Goal: Information Seeking & Learning: Check status

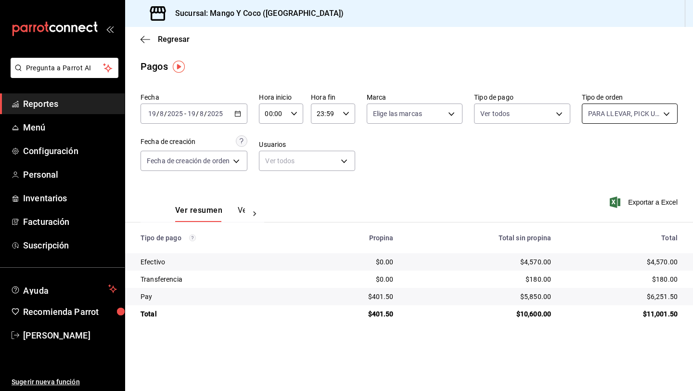
click at [600, 113] on body "Pregunta a Parrot AI Reportes Menú Configuración Personal Inventarios Facturaci…" at bounding box center [346, 195] width 693 height 391
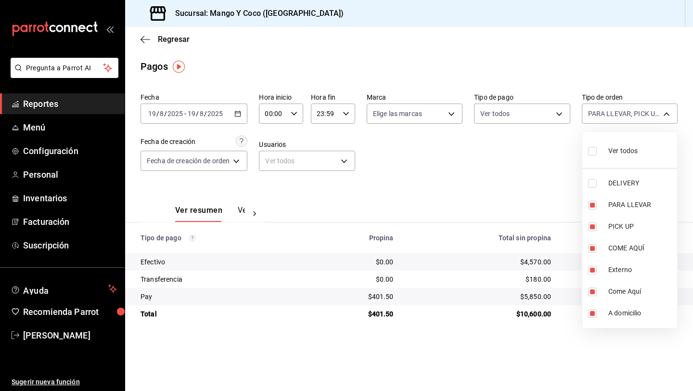
click at [520, 155] on div at bounding box center [346, 195] width 693 height 391
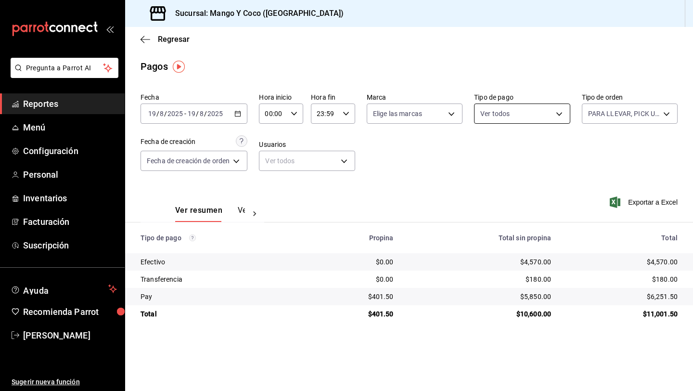
click at [499, 111] on body "Pregunta a Parrot AI Reportes Menú Configuración Personal Inventarios Facturaci…" at bounding box center [346, 195] width 693 height 391
click at [484, 183] on input "checkbox" at bounding box center [485, 183] width 9 height 9
checkbox input "true"
type input "fff34a4b-30cc-4ade-a316-8bdc25580d21"
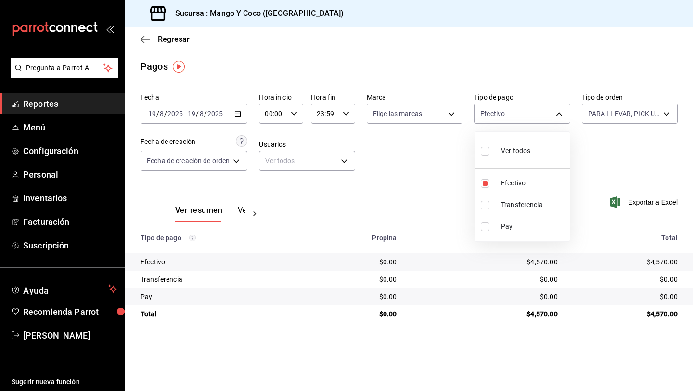
click at [399, 193] on div at bounding box center [346, 195] width 693 height 391
click at [240, 211] on button "Ver pagos" at bounding box center [256, 214] width 36 height 16
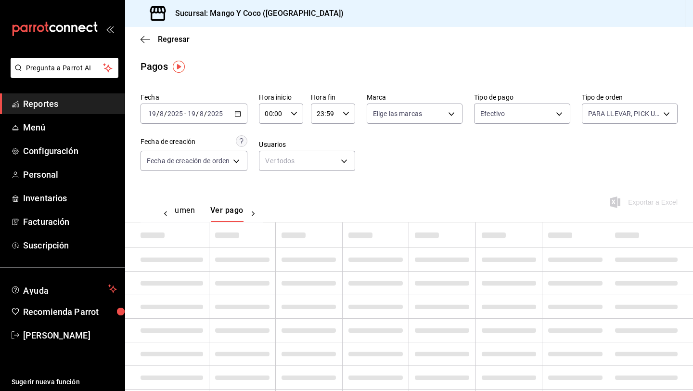
scroll to position [0, 28]
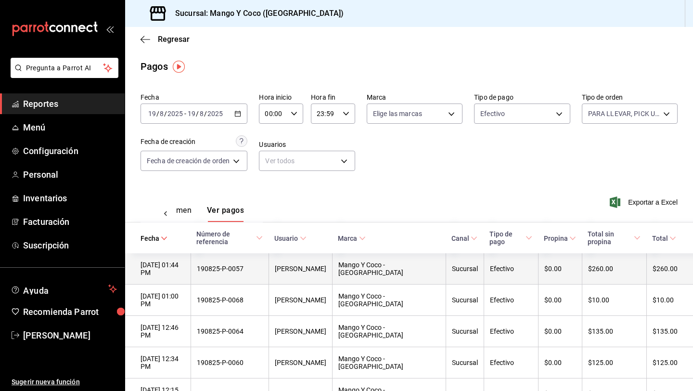
click at [182, 261] on div "[DATE] 01:44 PM" at bounding box center [163, 268] width 44 height 15
click at [234, 265] on div "190825-P-0057" at bounding box center [230, 269] width 66 height 8
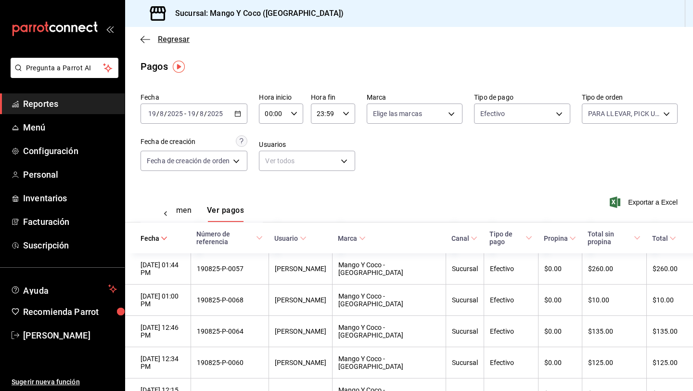
click at [143, 38] on icon "button" at bounding box center [146, 39] width 10 height 9
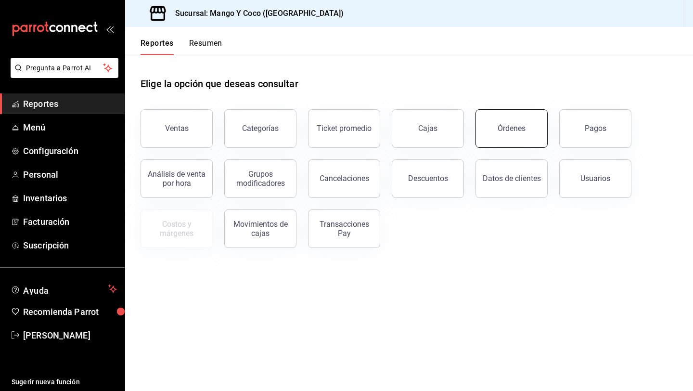
click at [528, 139] on button "Órdenes" at bounding box center [512, 128] width 72 height 39
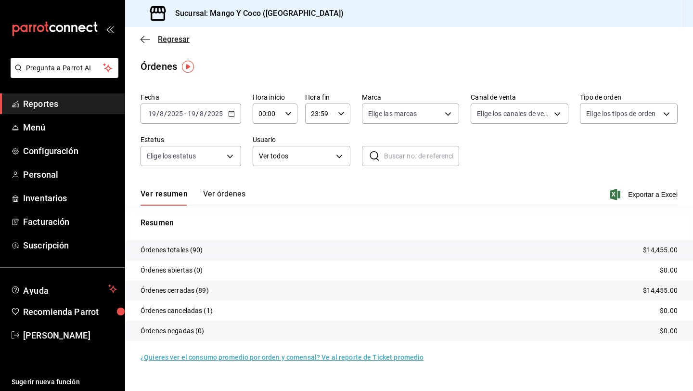
click at [143, 39] on icon "button" at bounding box center [146, 39] width 10 height 0
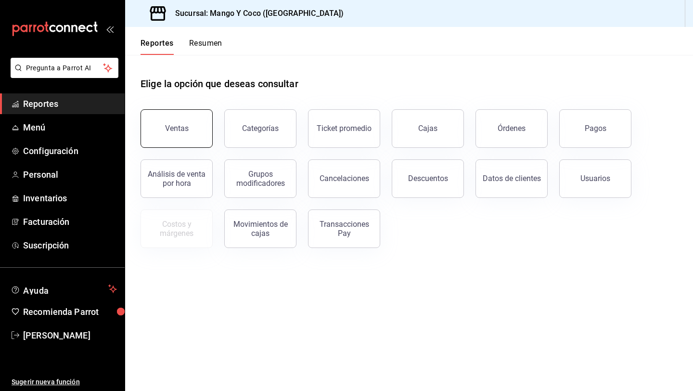
click at [202, 128] on button "Ventas" at bounding box center [177, 128] width 72 height 39
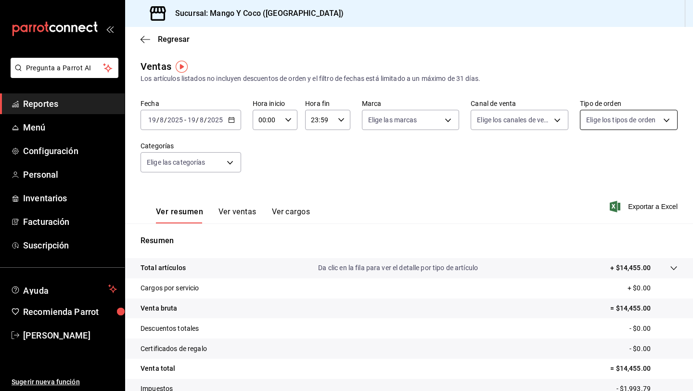
click at [596, 116] on body "Pregunta a Parrot AI Reportes Menú Configuración Personal Inventarios Facturaci…" at bounding box center [346, 195] width 693 height 391
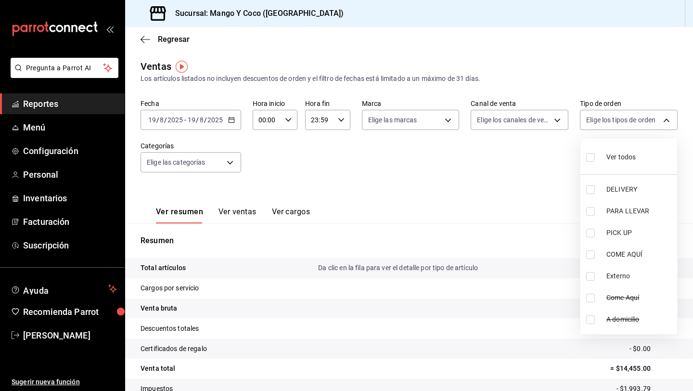
click at [590, 160] on input "checkbox" at bounding box center [591, 157] width 9 height 9
checkbox input "true"
type input "5d557e33-8e3b-4e7a-adf0-e2d1449f445d,e47f4cf5-f69b-47dd-93b4-00143df15fe9,27a36…"
checkbox input "true"
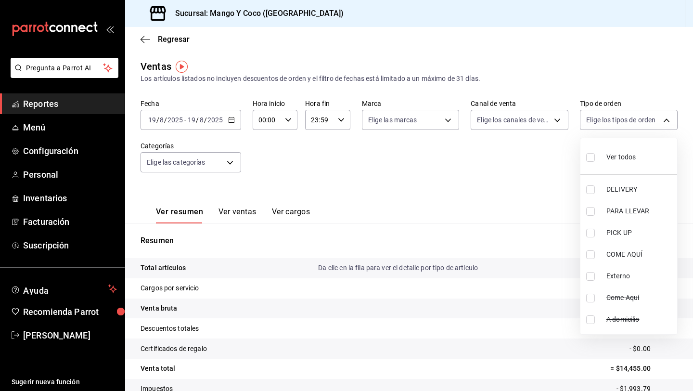
checkbox input "true"
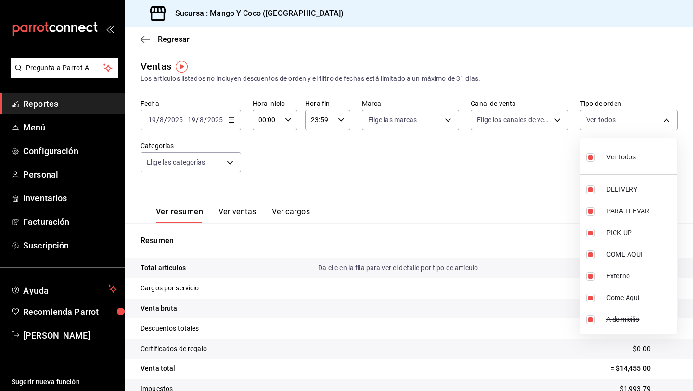
click at [589, 188] on input "checkbox" at bounding box center [591, 189] width 9 height 9
checkbox input "false"
type input "e47f4cf5-f69b-47dd-93b4-00143df15fe9,27a364d8-6312-4869-99a1-f3fb819ac42e,71ca7…"
checkbox input "false"
click at [469, 168] on div at bounding box center [346, 195] width 693 height 391
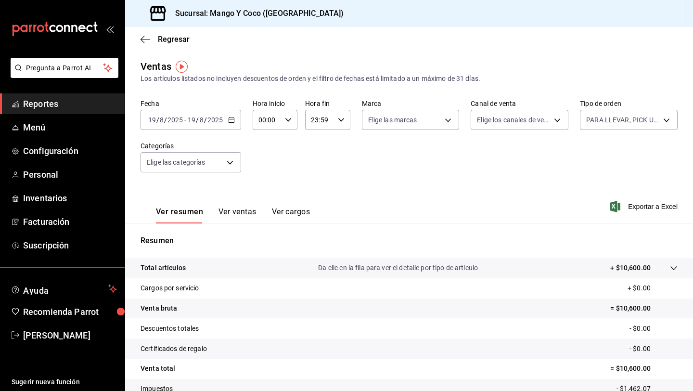
click at [240, 213] on button "Ver ventas" at bounding box center [238, 215] width 38 height 16
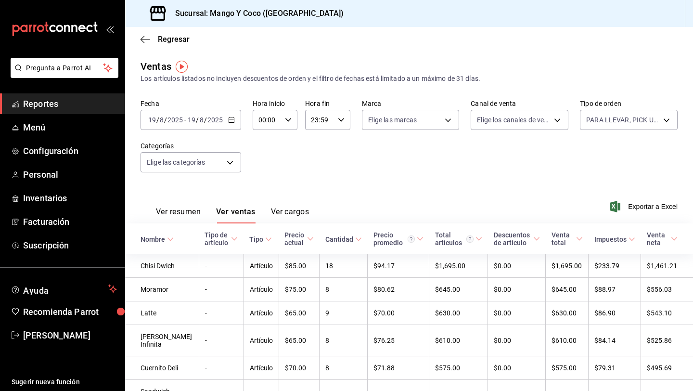
click at [277, 209] on button "Ver cargos" at bounding box center [290, 215] width 39 height 16
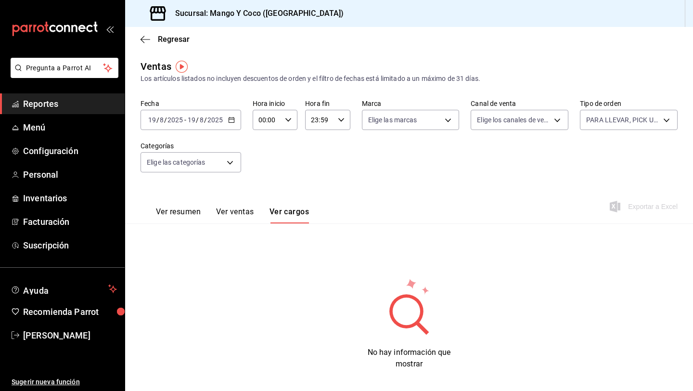
click at [183, 213] on button "Ver resumen" at bounding box center [178, 215] width 45 height 16
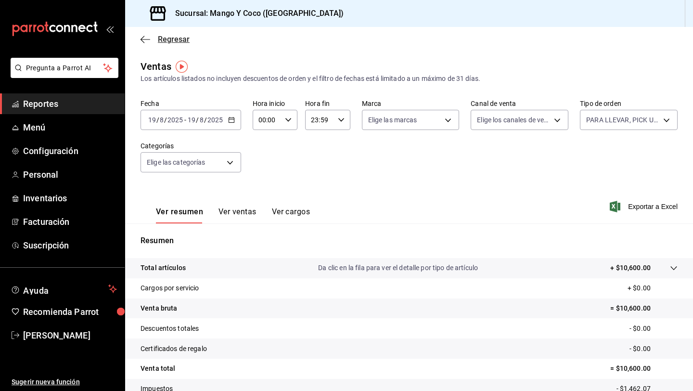
click at [143, 40] on icon "button" at bounding box center [146, 39] width 10 height 9
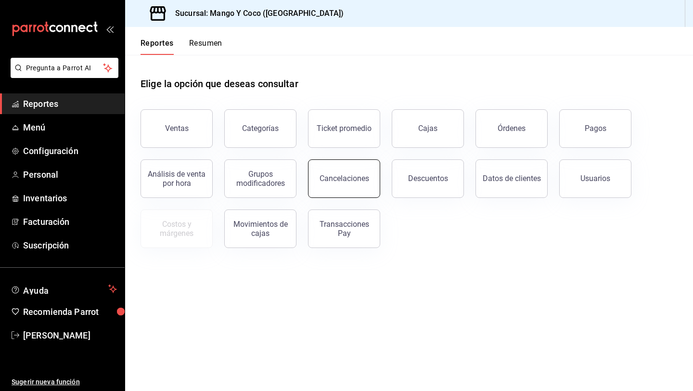
click at [350, 179] on div "Cancelaciones" at bounding box center [345, 178] width 50 height 9
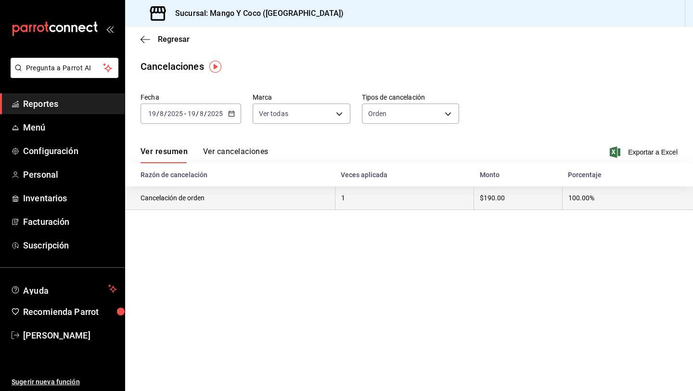
click at [188, 199] on th "Cancelación de orden" at bounding box center [230, 198] width 210 height 24
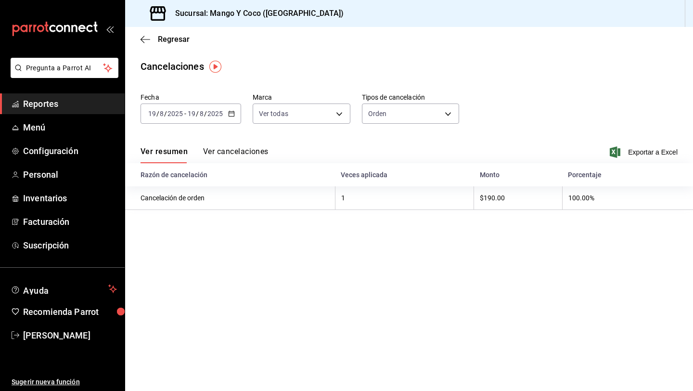
click at [209, 154] on button "Ver cancelaciones" at bounding box center [235, 155] width 65 height 16
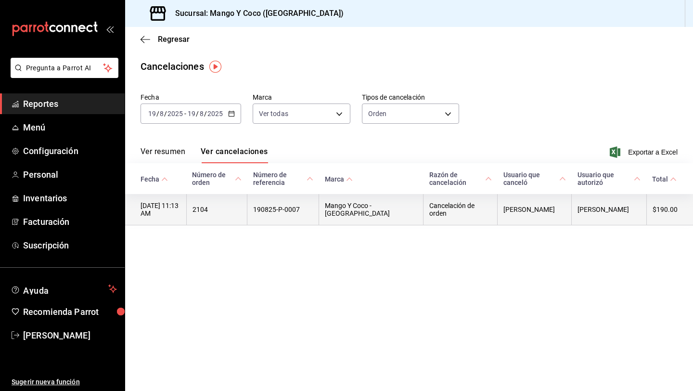
click at [186, 209] on th "[DATE] 11:13 AM" at bounding box center [155, 209] width 61 height 31
click at [215, 209] on th "2104" at bounding box center [216, 209] width 61 height 31
click at [456, 208] on th "Cancelación de orden" at bounding box center [461, 209] width 74 height 31
click at [536, 213] on th "[PERSON_NAME]" at bounding box center [535, 209] width 74 height 31
click at [600, 213] on th "[PERSON_NAME]" at bounding box center [609, 209] width 75 height 31
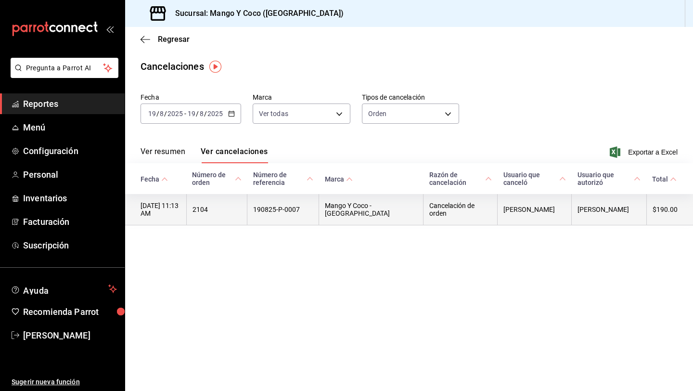
click at [659, 216] on th "$190.00" at bounding box center [670, 209] width 47 height 31
click at [471, 215] on th "Cancelación de orden" at bounding box center [461, 209] width 74 height 31
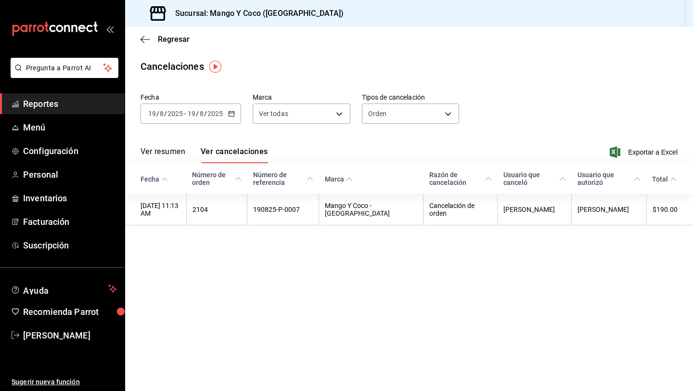
click at [165, 154] on button "Ver resumen" at bounding box center [163, 155] width 45 height 16
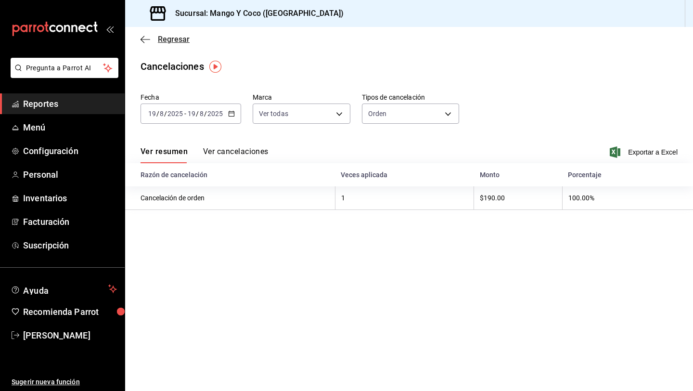
click at [144, 41] on icon "button" at bounding box center [146, 39] width 10 height 9
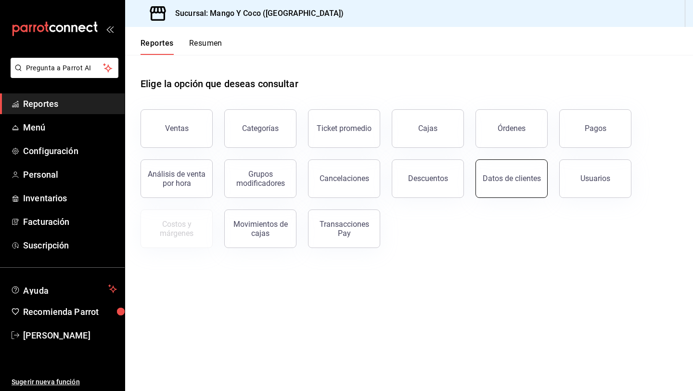
click at [533, 195] on button "Datos de clientes" at bounding box center [512, 178] width 72 height 39
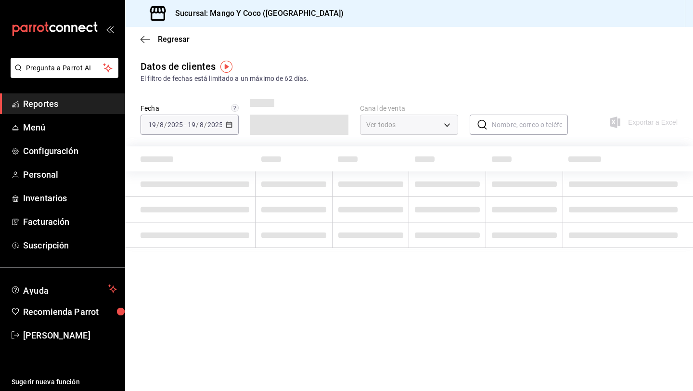
type input "PARROT,DIDI_FOOD,ONLINE"
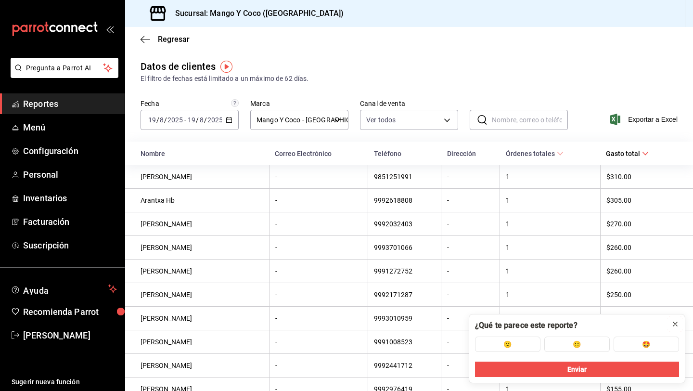
click at [677, 325] on icon at bounding box center [676, 324] width 8 height 8
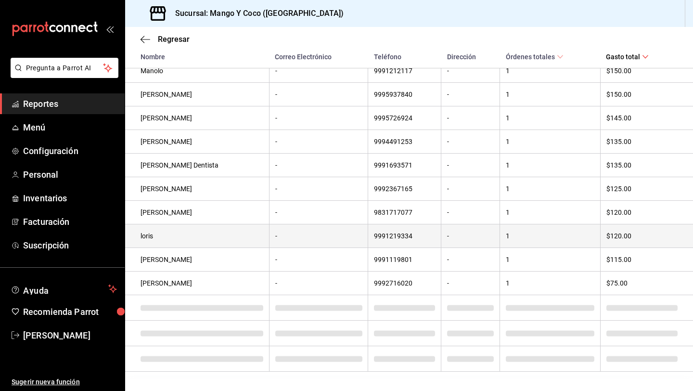
scroll to position [365, 0]
click at [158, 232] on td "loris" at bounding box center [197, 236] width 144 height 24
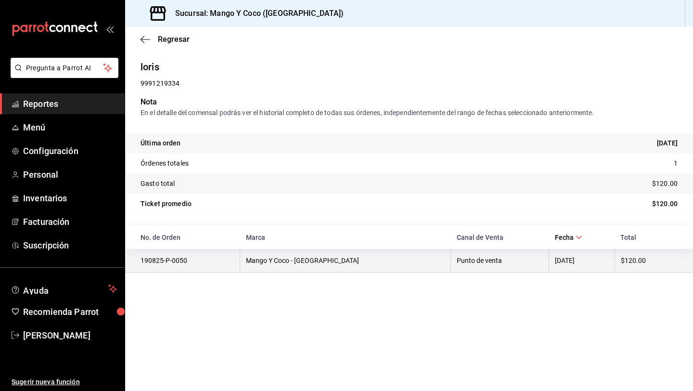
click at [181, 257] on td "190825-P-0050" at bounding box center [182, 261] width 115 height 24
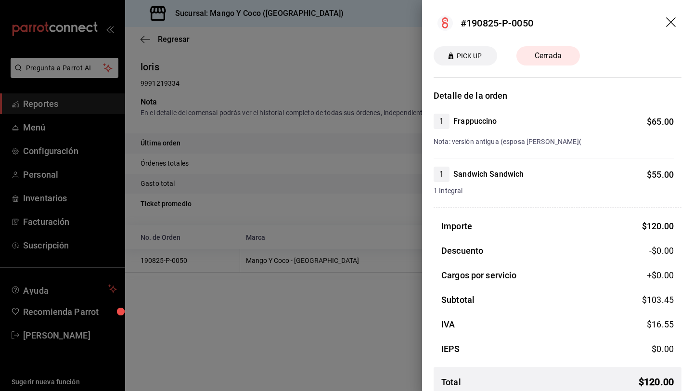
click at [671, 23] on icon "drag" at bounding box center [672, 23] width 12 height 12
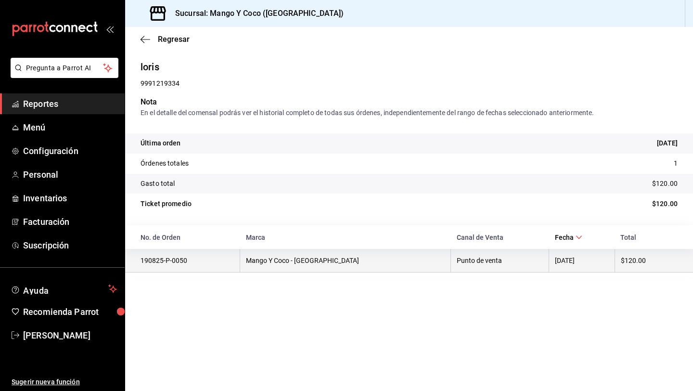
click at [192, 263] on td "190825-P-0050" at bounding box center [182, 261] width 115 height 24
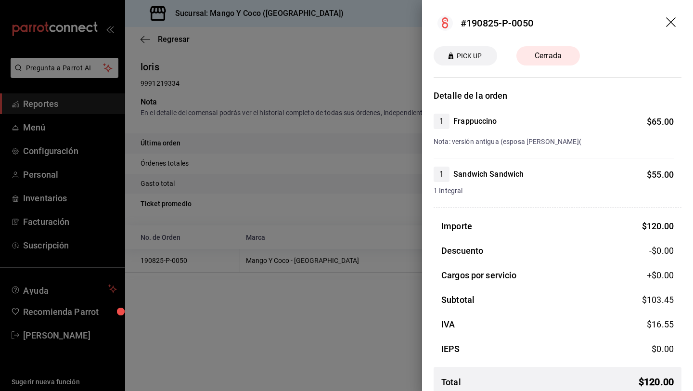
click at [672, 25] on icon "drag" at bounding box center [672, 23] width 12 height 12
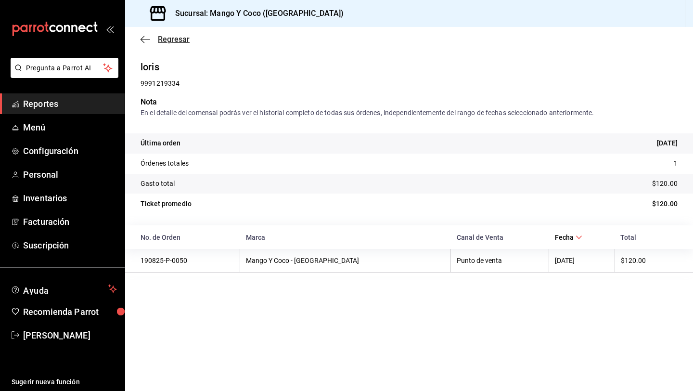
click at [144, 41] on icon "button" at bounding box center [146, 39] width 10 height 9
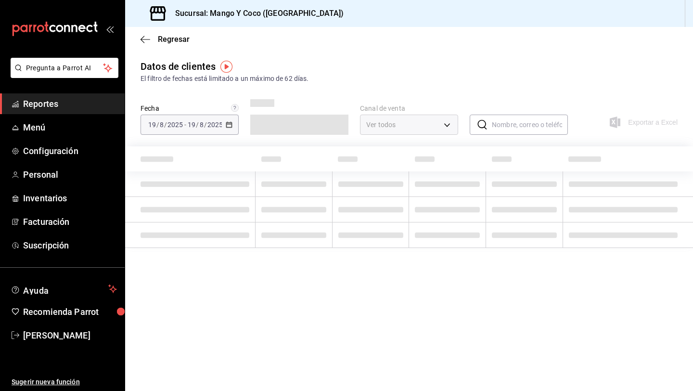
type input "PARROT,DIDI_FOOD,ONLINE"
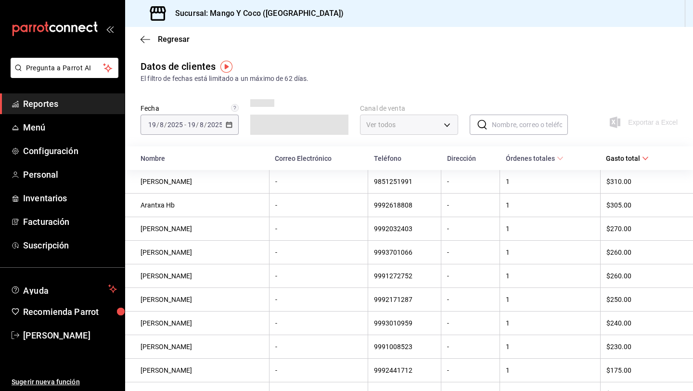
click at [226, 121] on div "[DATE] [DATE] - [DATE] [DATE]" at bounding box center [190, 125] width 98 height 20
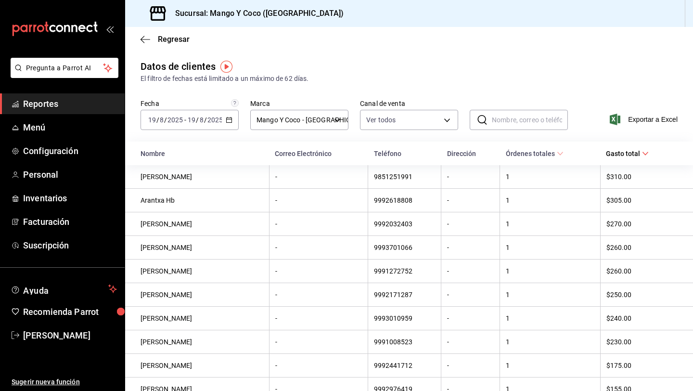
click at [227, 124] on div "[DATE] [DATE] - [DATE] [DATE]" at bounding box center [190, 120] width 98 height 20
click at [181, 211] on span "Mes actual" at bounding box center [186, 214] width 75 height 10
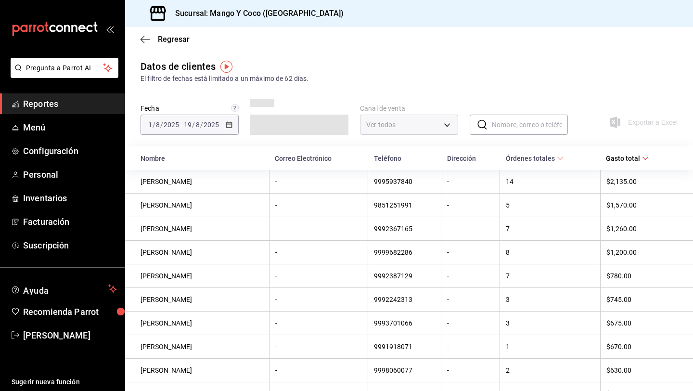
click at [228, 121] on div "[DATE] [DATE] - [DATE] [DATE]" at bounding box center [190, 125] width 98 height 20
click at [144, 39] on icon "button" at bounding box center [146, 39] width 10 height 9
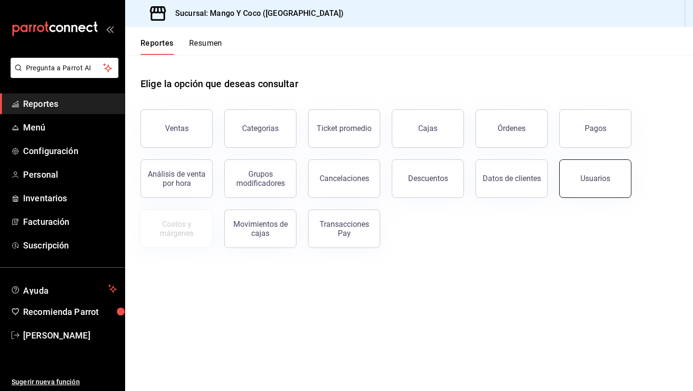
click at [585, 183] on button "Usuarios" at bounding box center [596, 178] width 72 height 39
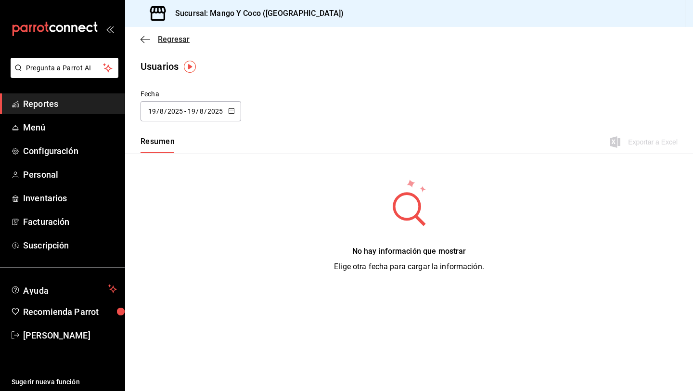
click at [141, 40] on icon "button" at bounding box center [143, 39] width 4 height 7
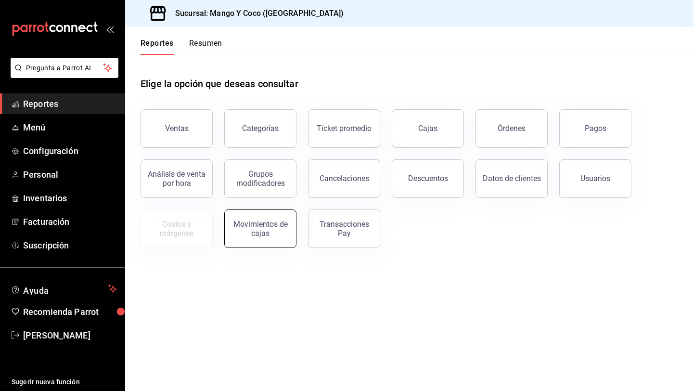
click at [256, 230] on div "Movimientos de cajas" at bounding box center [261, 229] width 60 height 18
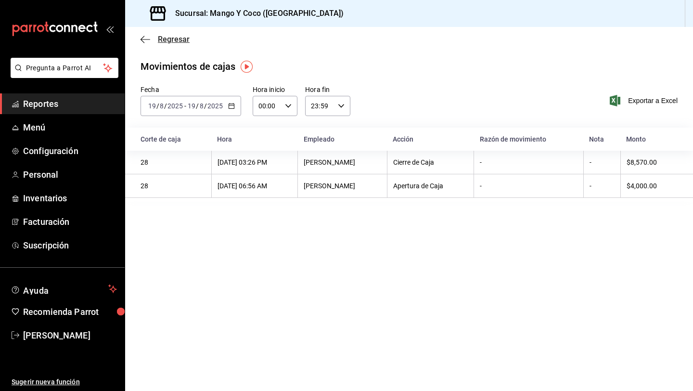
click at [145, 38] on icon "button" at bounding box center [146, 39] width 10 height 9
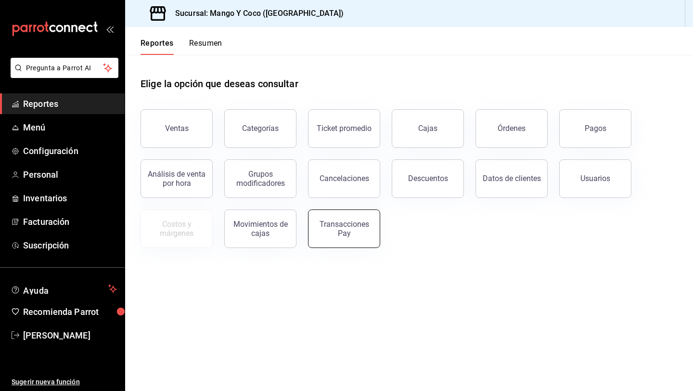
click at [358, 227] on div "Transacciones Pay" at bounding box center [344, 229] width 60 height 18
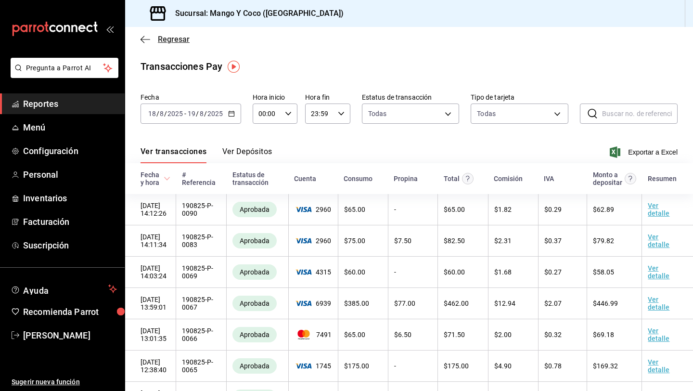
click at [143, 39] on icon "button" at bounding box center [146, 39] width 10 height 0
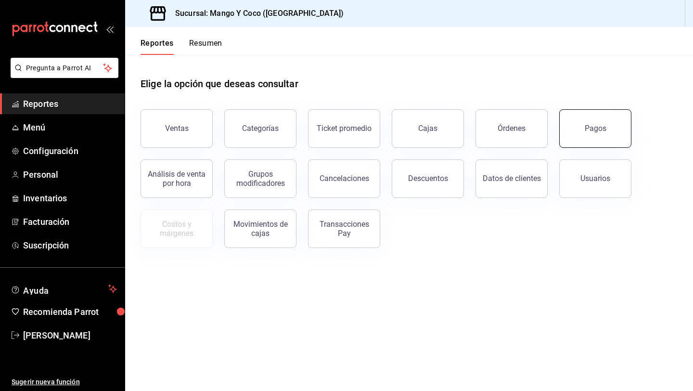
click at [590, 132] on div "Pagos" at bounding box center [596, 128] width 22 height 9
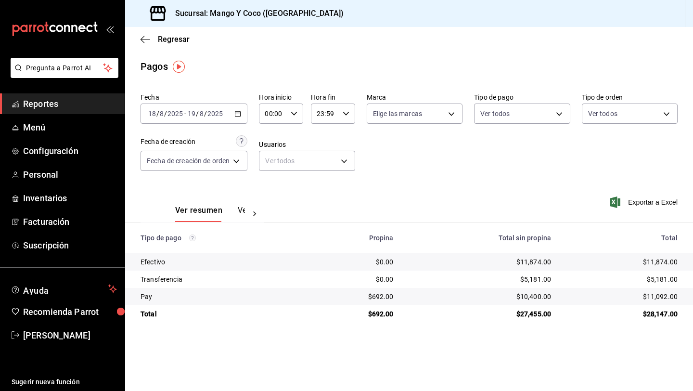
click at [241, 209] on button "Ver pagos" at bounding box center [256, 214] width 36 height 16
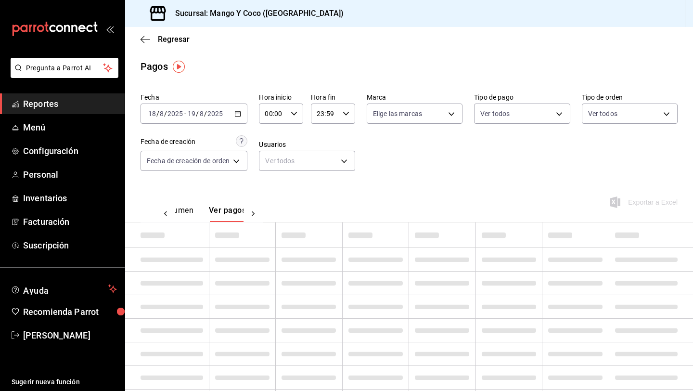
scroll to position [0, 28]
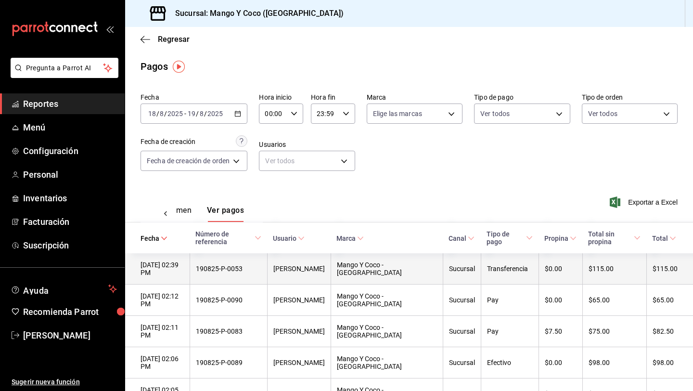
click at [239, 265] on div "190825-P-0053" at bounding box center [228, 269] width 65 height 8
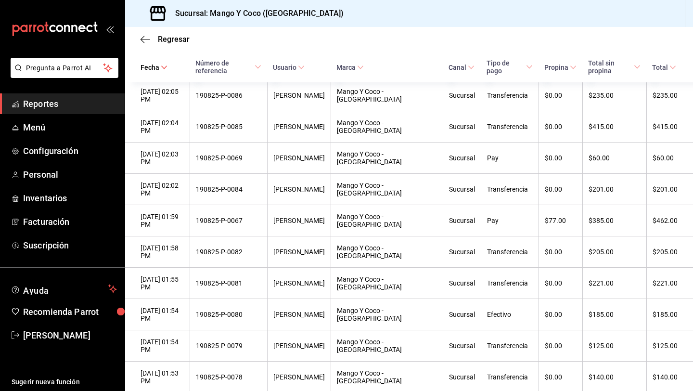
scroll to position [0, 0]
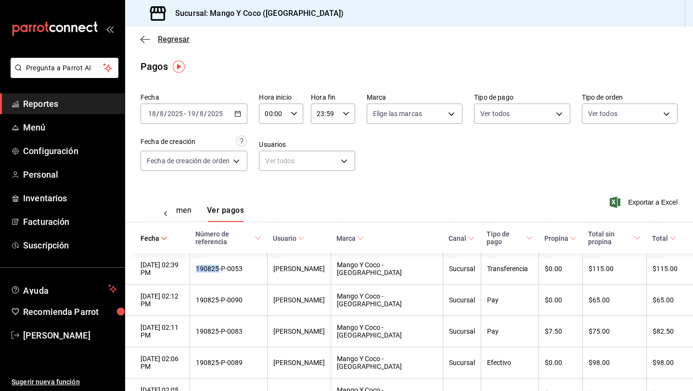
click at [146, 39] on icon "button" at bounding box center [146, 39] width 10 height 0
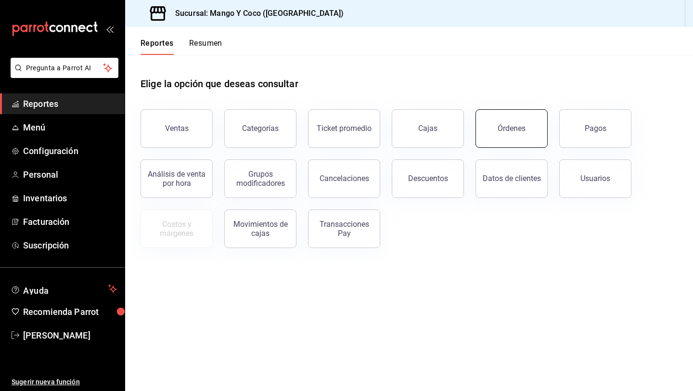
click at [530, 130] on button "Órdenes" at bounding box center [512, 128] width 72 height 39
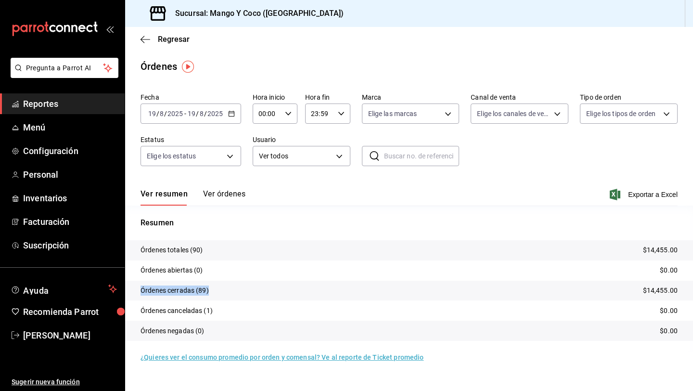
drag, startPoint x: 211, startPoint y: 290, endPoint x: 152, endPoint y: 282, distance: 59.3
click at [152, 282] on tr "Órdenes cerradas (89) $14,455.00" at bounding box center [409, 291] width 568 height 20
click at [228, 192] on button "Ver órdenes" at bounding box center [224, 197] width 42 height 16
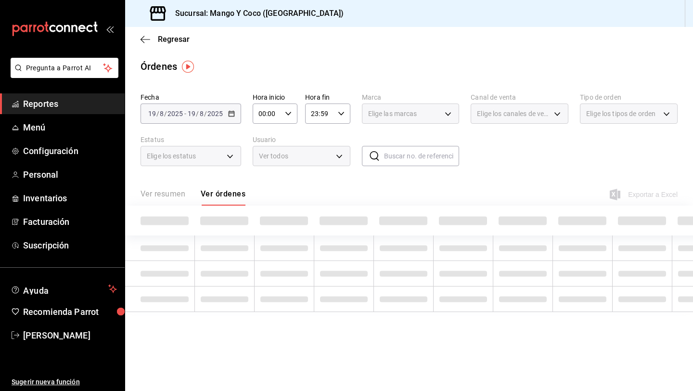
click at [170, 193] on div "Ver resumen Ver órdenes" at bounding box center [193, 197] width 105 height 16
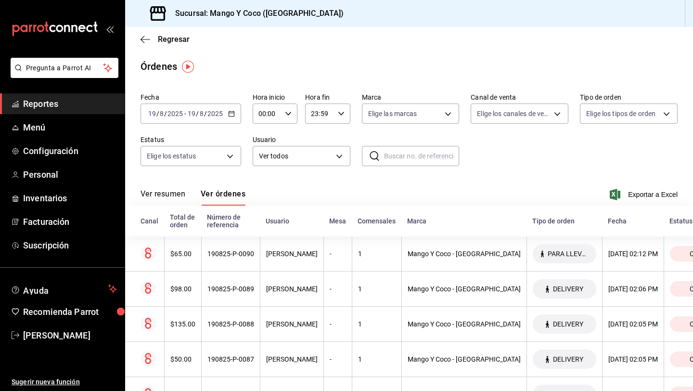
click at [164, 194] on button "Ver resumen" at bounding box center [163, 197] width 45 height 16
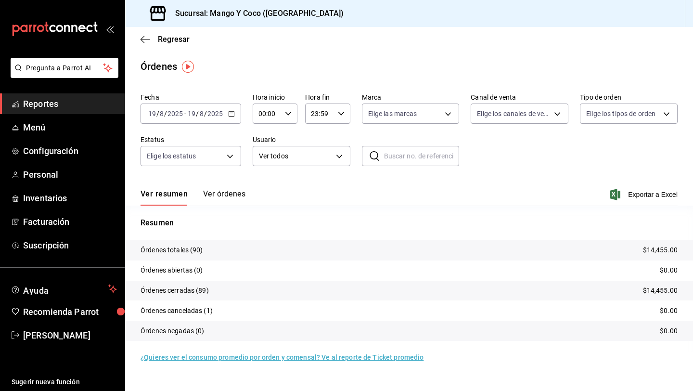
click at [644, 194] on span "Exportar a Excel" at bounding box center [645, 195] width 66 height 12
click at [208, 194] on button "Ver órdenes" at bounding box center [224, 197] width 42 height 16
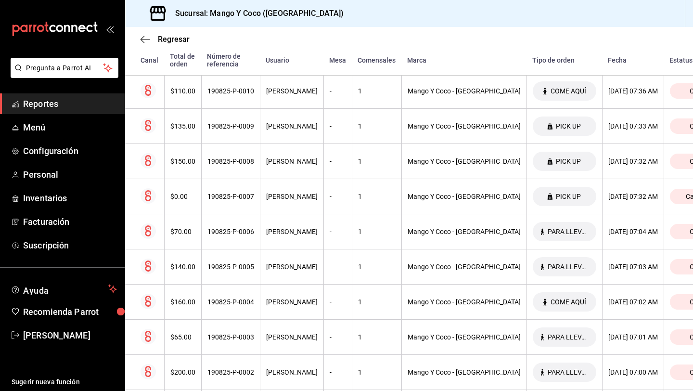
scroll to position [3047, 0]
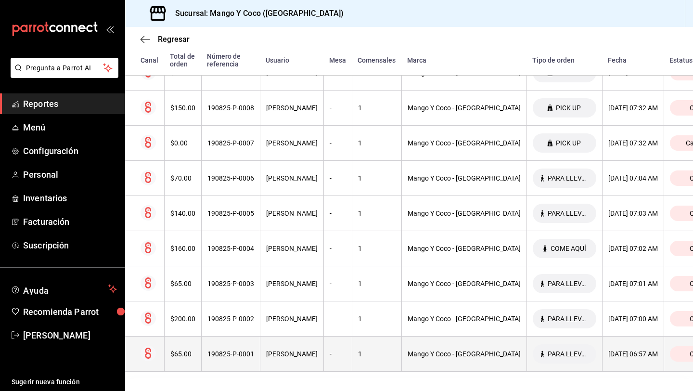
click at [222, 357] on div "190825-P-0001" at bounding box center [231, 354] width 47 height 8
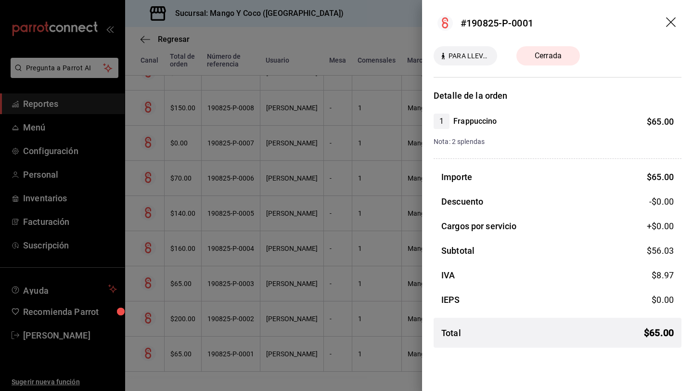
click at [665, 22] on header "#190825-P-0001" at bounding box center [557, 23] width 271 height 46
click at [667, 23] on icon "drag" at bounding box center [672, 23] width 12 height 12
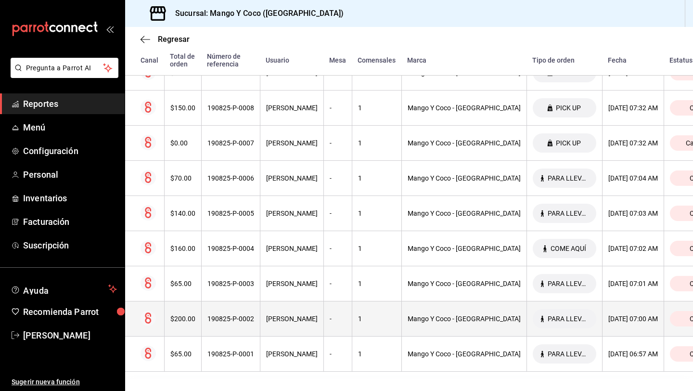
click at [181, 316] on div "$200.00" at bounding box center [182, 319] width 25 height 8
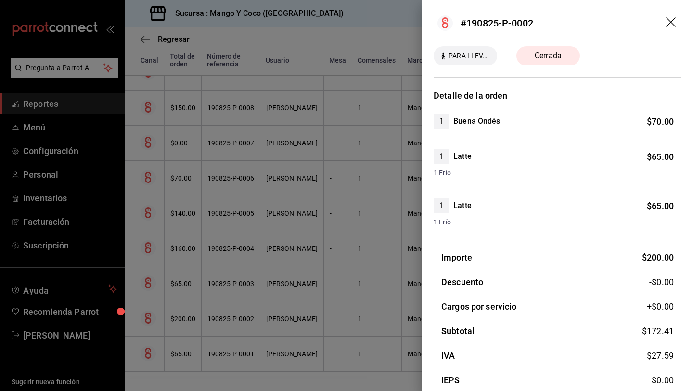
click at [669, 17] on icon "drag" at bounding box center [672, 23] width 12 height 12
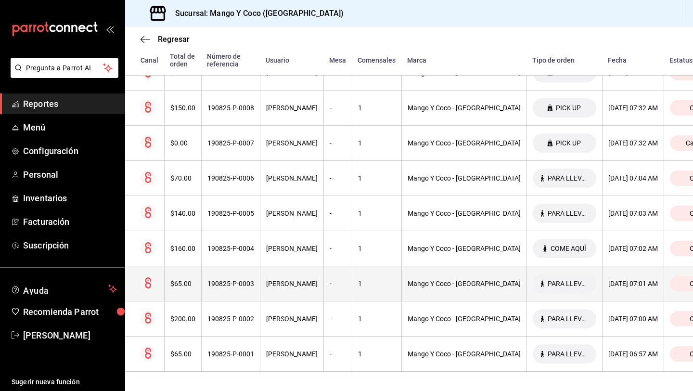
click at [180, 287] on th "$65.00" at bounding box center [182, 283] width 37 height 35
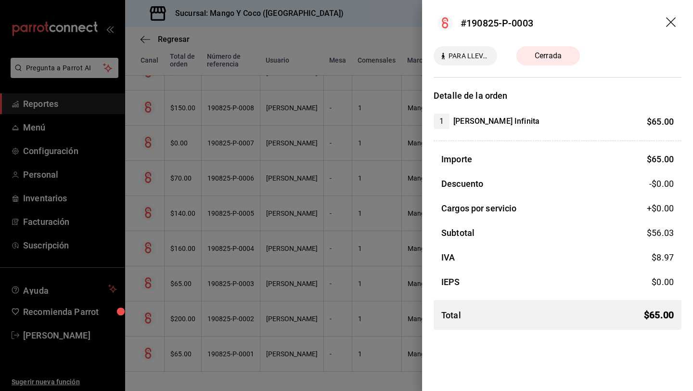
click at [670, 21] on icon "drag" at bounding box center [671, 22] width 10 height 10
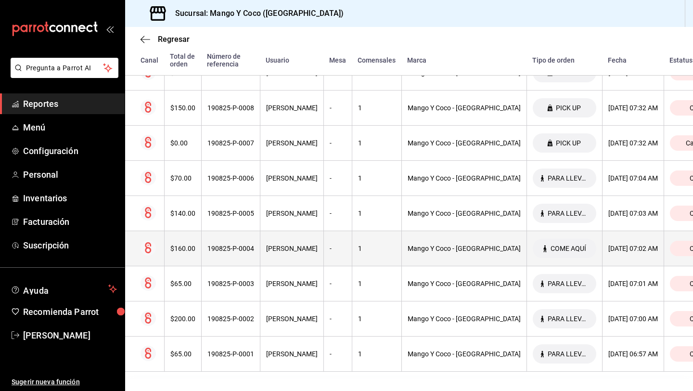
click at [185, 245] on div "$160.00" at bounding box center [182, 249] width 25 height 8
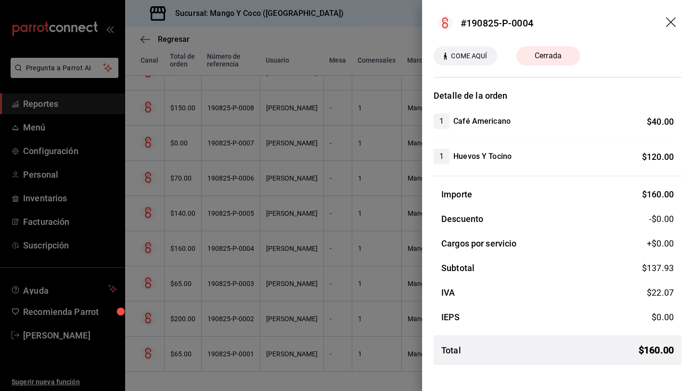
click at [673, 21] on icon "drag" at bounding box center [672, 23] width 12 height 12
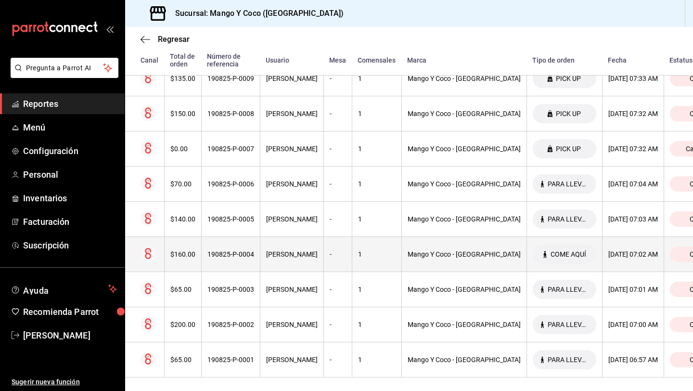
scroll to position [3040, 0]
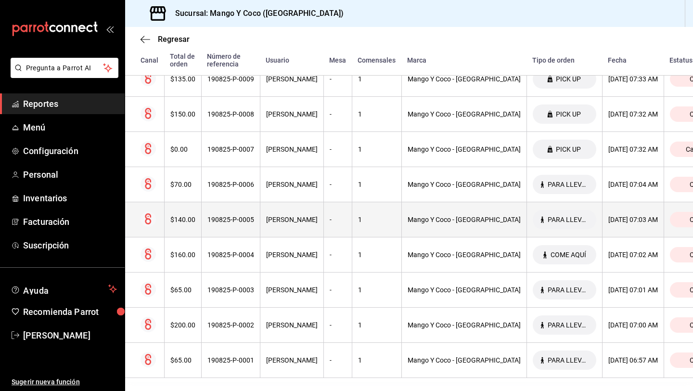
click at [181, 232] on th "$140.00" at bounding box center [182, 219] width 37 height 35
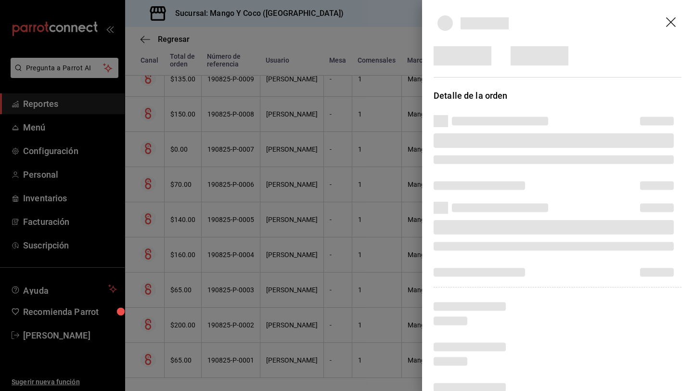
click at [672, 22] on header at bounding box center [557, 23] width 271 height 46
click at [673, 24] on header at bounding box center [557, 23] width 271 height 46
click at [260, 135] on div at bounding box center [346, 195] width 693 height 391
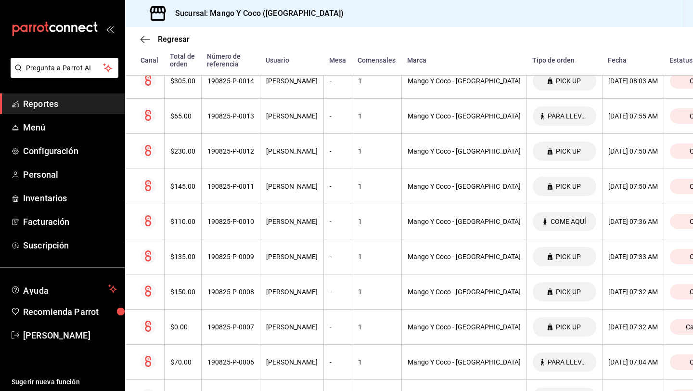
scroll to position [2860, 0]
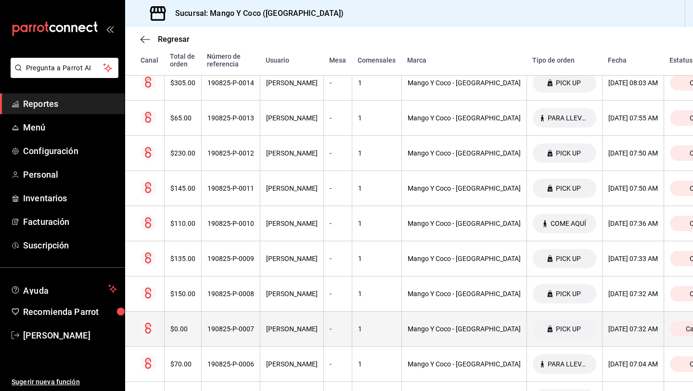
click at [175, 323] on th "$0.00" at bounding box center [182, 329] width 37 height 35
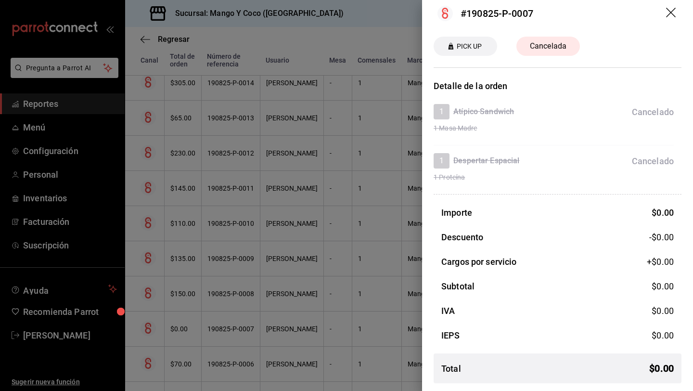
scroll to position [0, 0]
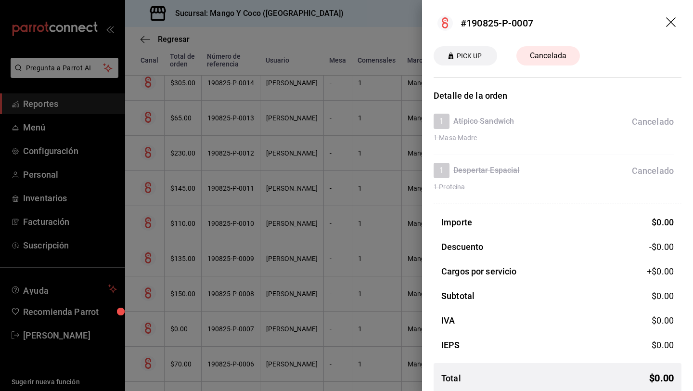
click at [672, 19] on icon "drag" at bounding box center [672, 23] width 12 height 12
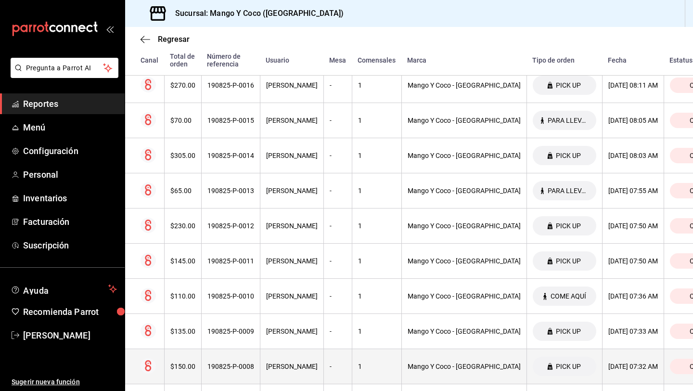
scroll to position [2787, 0]
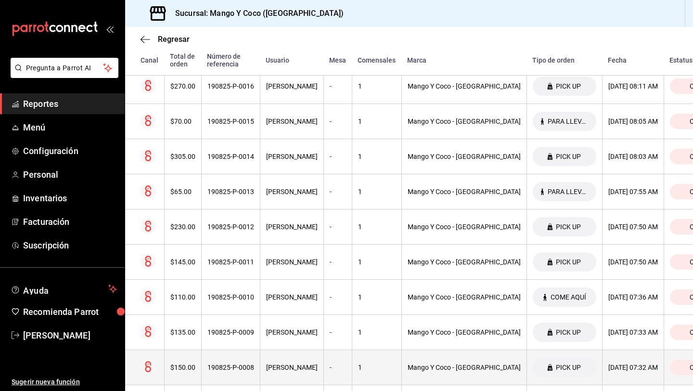
click at [184, 303] on th "$110.00" at bounding box center [182, 297] width 37 height 35
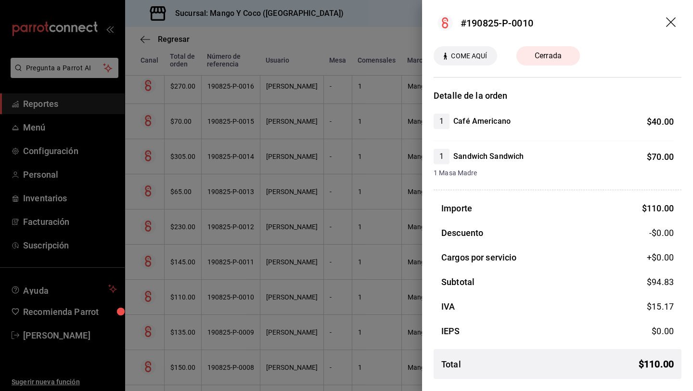
click at [670, 24] on icon "drag" at bounding box center [672, 23] width 12 height 12
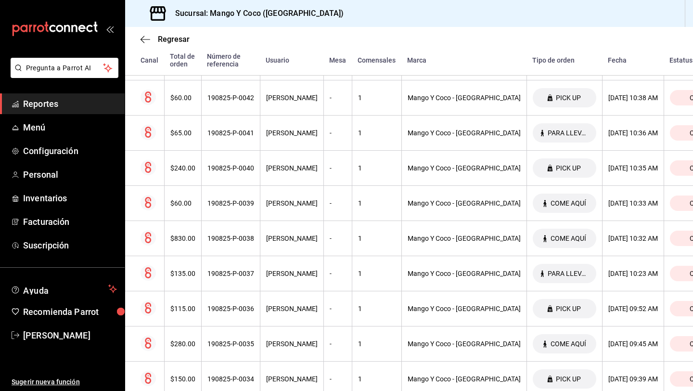
scroll to position [1860, 0]
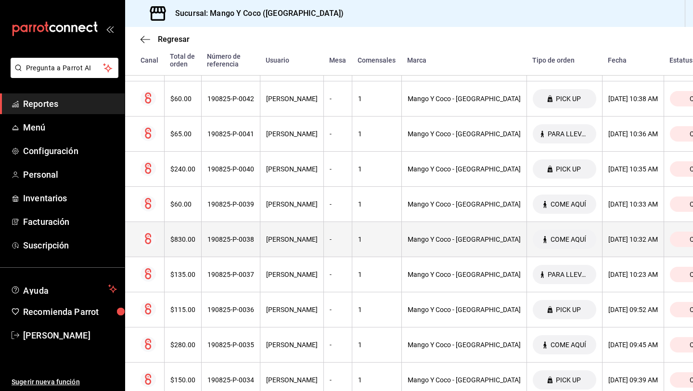
click at [191, 241] on div "$830.00" at bounding box center [182, 239] width 25 height 8
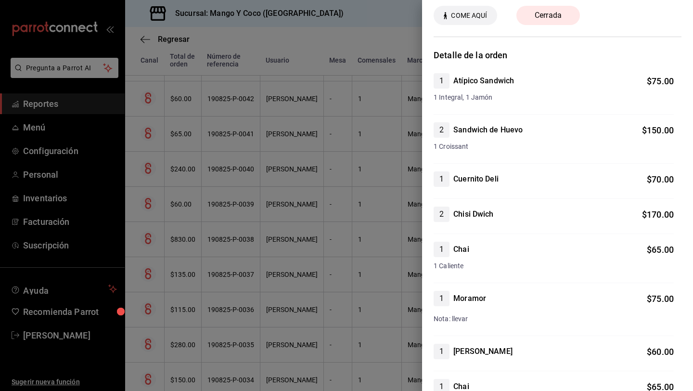
scroll to position [0, 0]
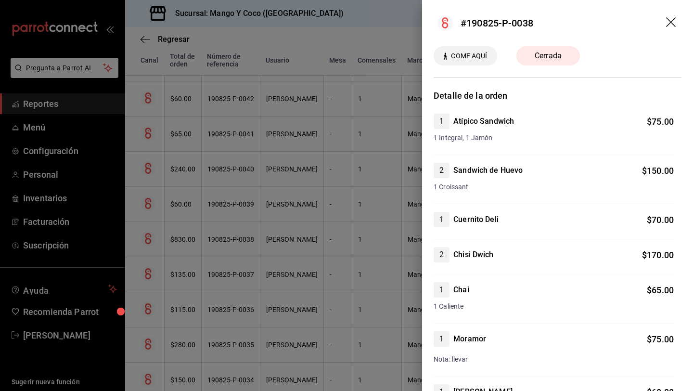
click at [668, 22] on icon "drag" at bounding box center [672, 23] width 12 height 12
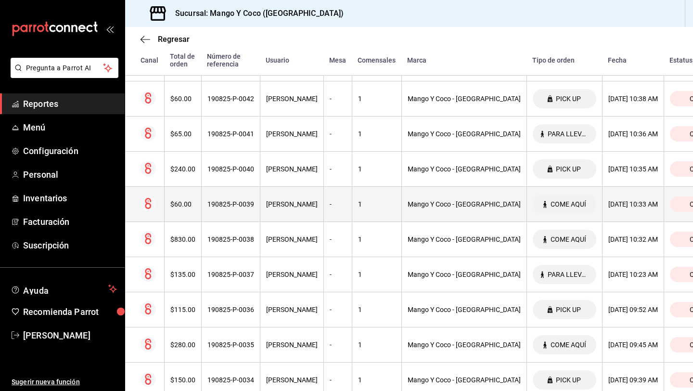
click at [179, 208] on div "$60.00" at bounding box center [182, 204] width 25 height 8
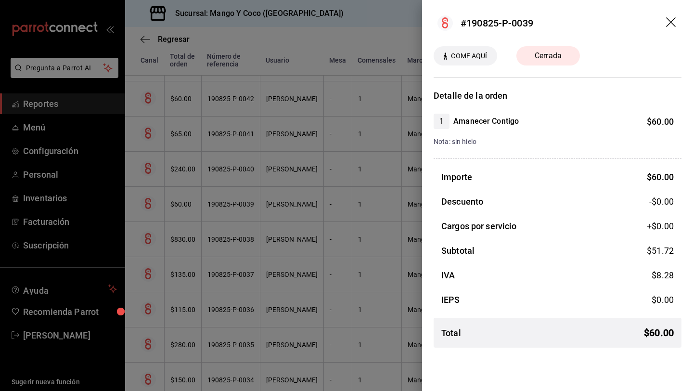
click at [675, 24] on icon "drag" at bounding box center [672, 23] width 12 height 12
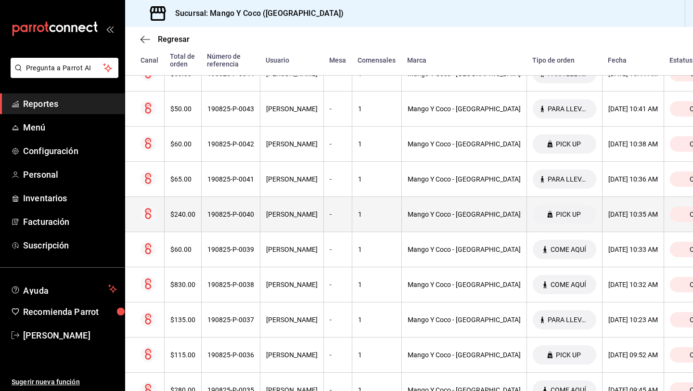
scroll to position [1805, 0]
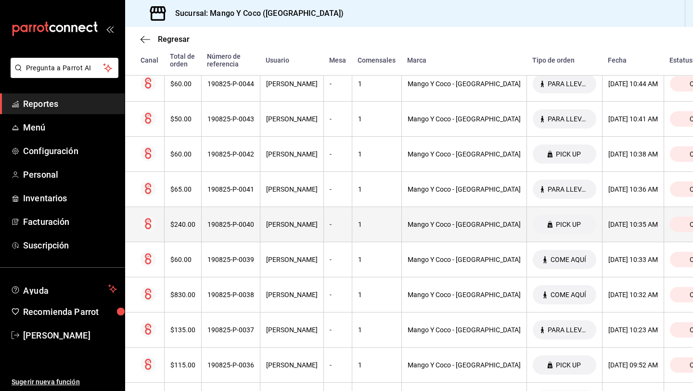
click at [182, 227] on div "$240.00" at bounding box center [182, 225] width 25 height 8
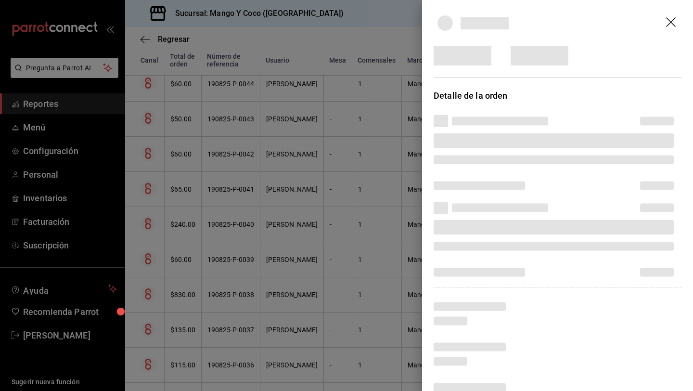
click at [670, 22] on header at bounding box center [557, 23] width 271 height 46
click at [672, 22] on header at bounding box center [557, 23] width 271 height 46
click at [676, 24] on header at bounding box center [557, 23] width 271 height 46
click at [674, 22] on header at bounding box center [557, 23] width 271 height 46
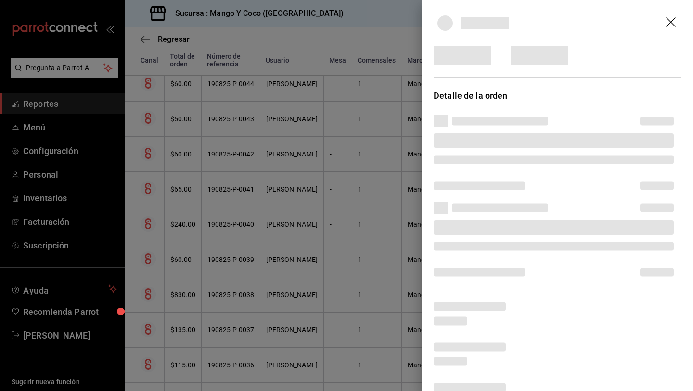
click at [671, 22] on header at bounding box center [557, 23] width 271 height 46
click at [674, 21] on header at bounding box center [557, 23] width 271 height 46
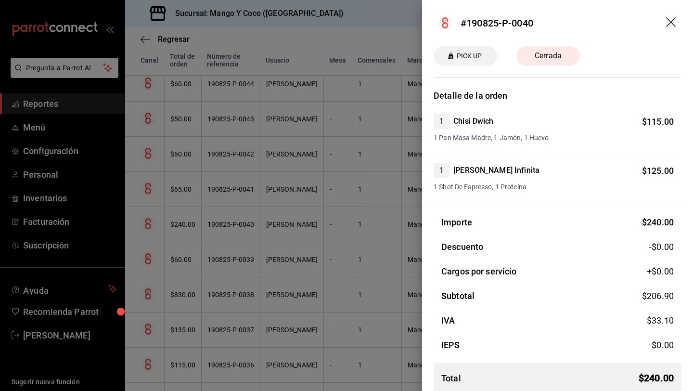
click at [669, 20] on icon "drag" at bounding box center [671, 22] width 10 height 10
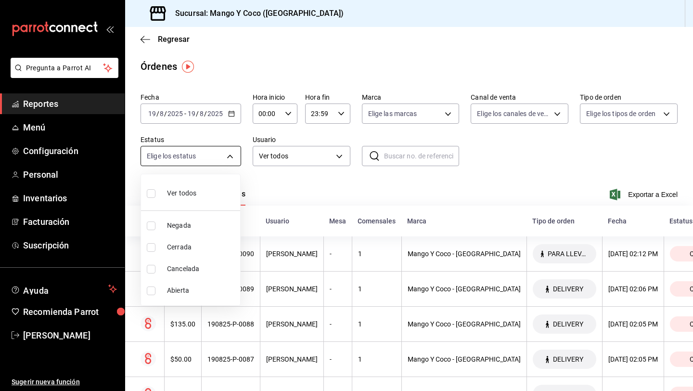
click at [227, 157] on body "Pregunta a Parrot AI Reportes Menú Configuración Personal Inventarios Facturaci…" at bounding box center [346, 195] width 693 height 391
click at [156, 295] on label at bounding box center [153, 291] width 13 height 9
click at [156, 295] on input "checkbox" at bounding box center [151, 291] width 9 height 9
checkbox input "false"
click at [147, 291] on input "checkbox" at bounding box center [151, 291] width 9 height 9
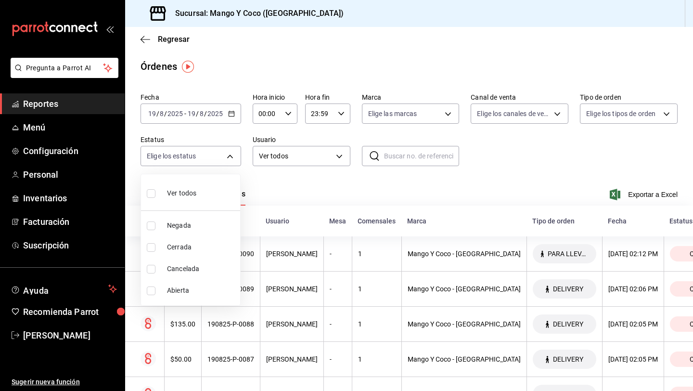
checkbox input "true"
type input "OPEN"
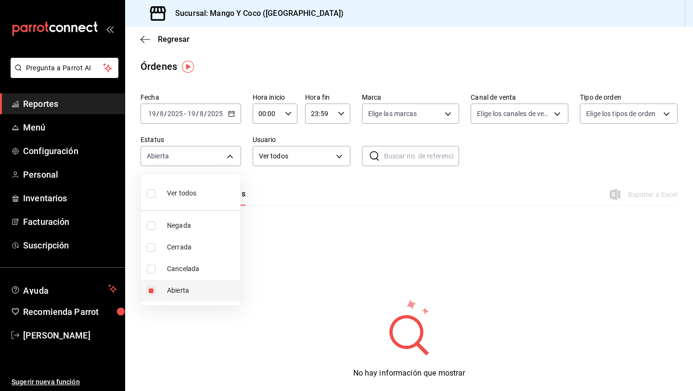
click at [152, 291] on input "checkbox" at bounding box center [151, 291] width 9 height 9
checkbox input "false"
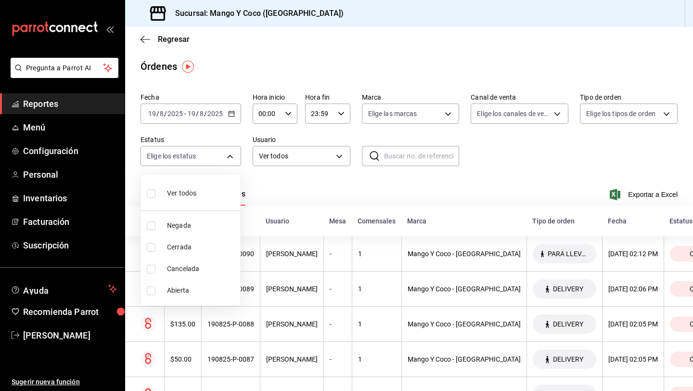
click at [151, 252] on li "Cerrada" at bounding box center [190, 247] width 99 height 22
type input "FINISHED"
click at [152, 247] on input "checkbox" at bounding box center [151, 247] width 9 height 9
checkbox input "false"
click at [151, 268] on input "checkbox" at bounding box center [151, 269] width 9 height 9
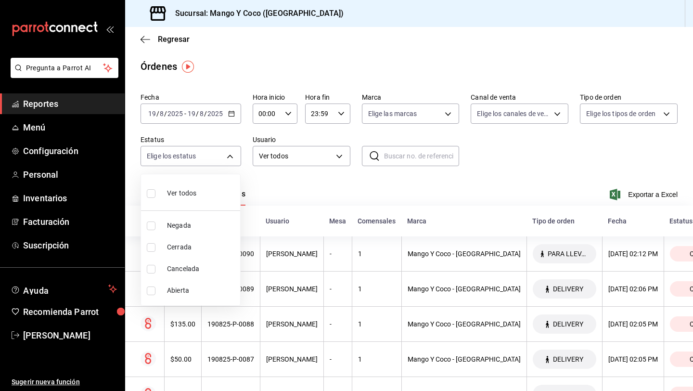
checkbox input "true"
type input "CANCELED"
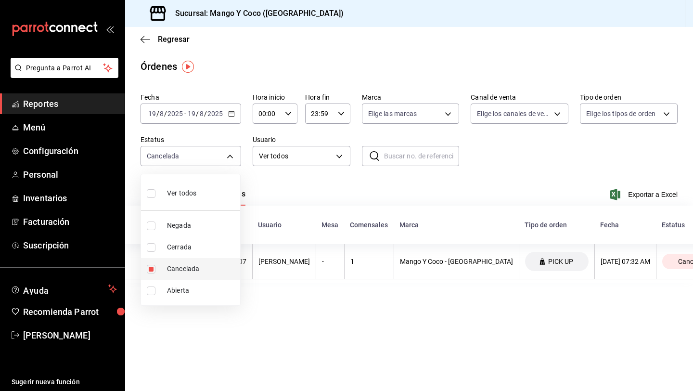
click at [152, 270] on input "checkbox" at bounding box center [151, 269] width 9 height 9
checkbox input "false"
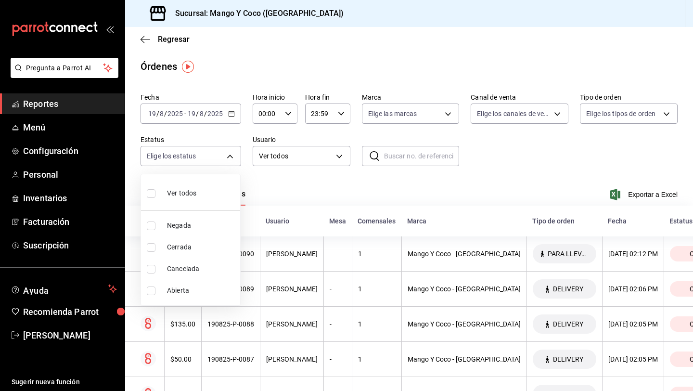
click at [313, 190] on div at bounding box center [346, 195] width 693 height 391
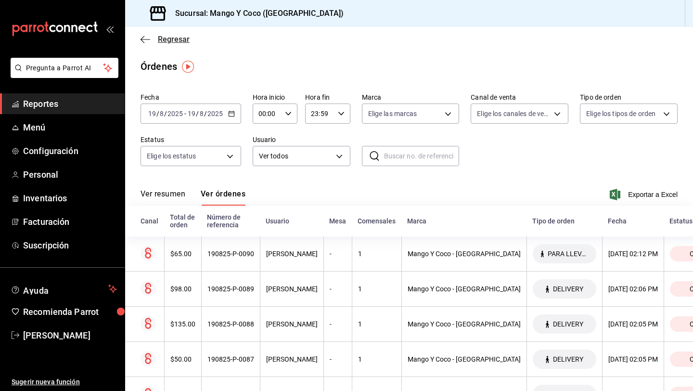
click at [144, 42] on icon "button" at bounding box center [146, 39] width 10 height 9
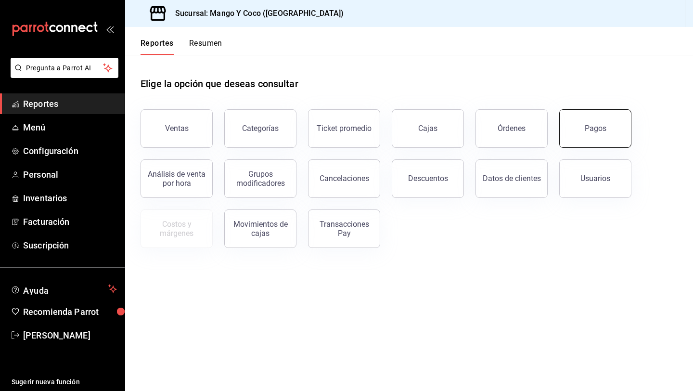
click at [600, 136] on button "Pagos" at bounding box center [596, 128] width 72 height 39
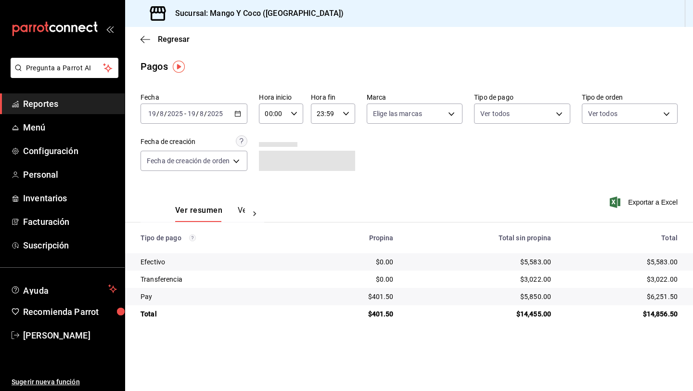
click at [222, 113] on input "2025" at bounding box center [215, 114] width 16 height 8
click at [239, 115] on icon "button" at bounding box center [238, 113] width 7 height 7
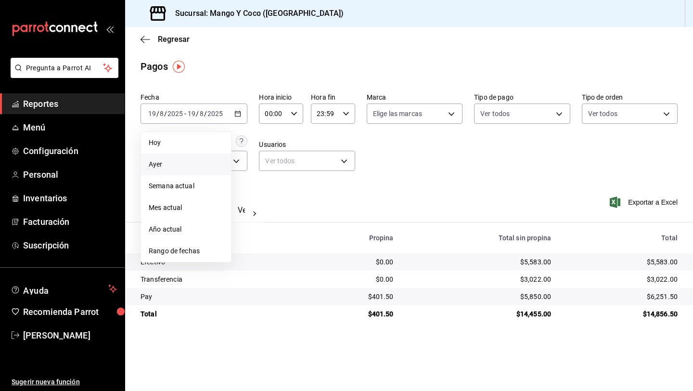
click at [183, 170] on li "Ayer" at bounding box center [186, 165] width 90 height 22
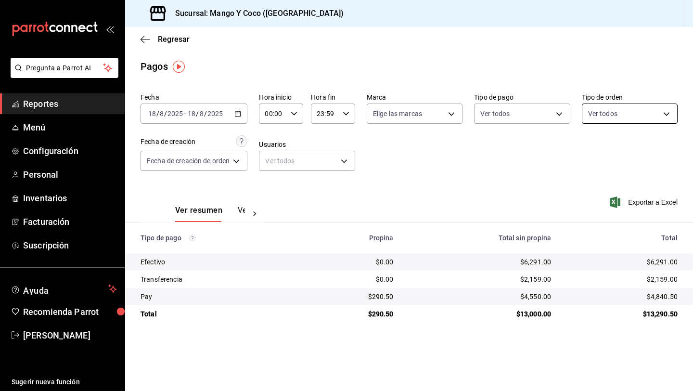
click at [602, 117] on body "Pregunta a Parrot AI Reportes Menú Configuración Personal Inventarios Facturaci…" at bounding box center [346, 195] width 693 height 391
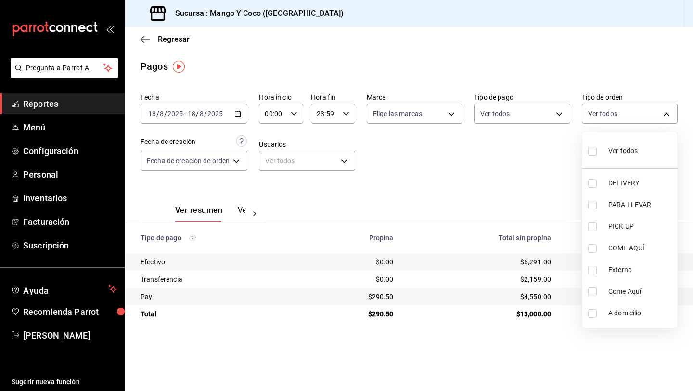
click at [592, 151] on input "checkbox" at bounding box center [592, 151] width 9 height 9
checkbox input "true"
type input "5d557e33-8e3b-4e7a-adf0-e2d1449f445d,e47f4cf5-f69b-47dd-93b4-00143df15fe9,27a36…"
checkbox input "true"
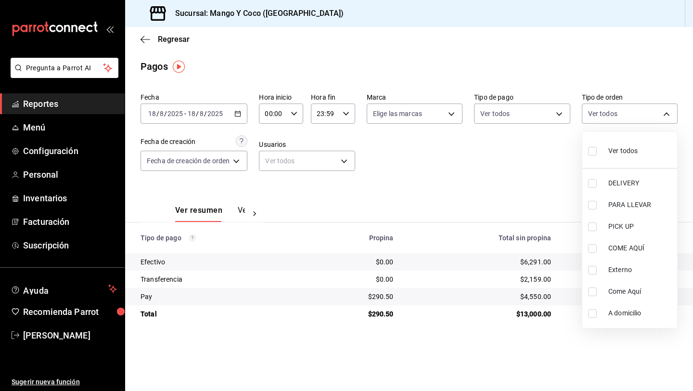
checkbox input "true"
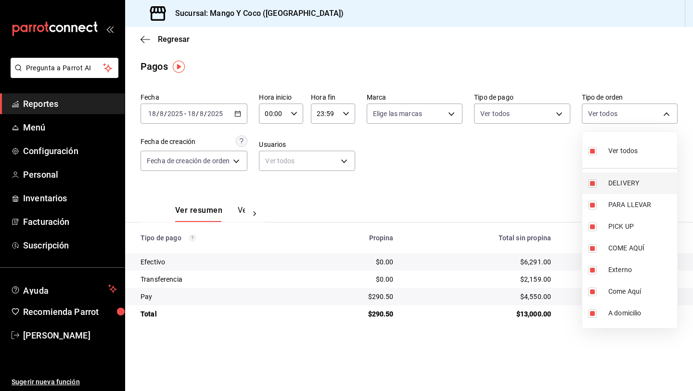
click at [594, 183] on input "checkbox" at bounding box center [592, 183] width 9 height 9
checkbox input "false"
type input "e47f4cf5-f69b-47dd-93b4-00143df15fe9,27a364d8-6312-4869-99a1-f3fb819ac42e,71ca7…"
checkbox input "false"
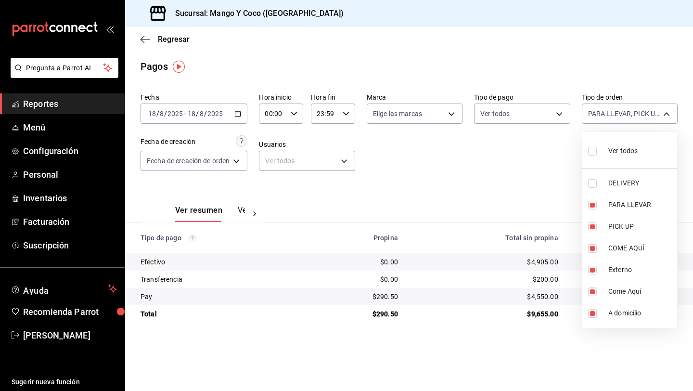
click at [501, 173] on div at bounding box center [346, 195] width 693 height 391
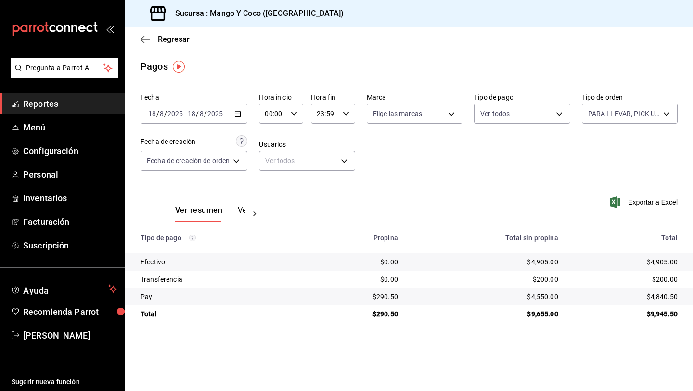
click at [233, 117] on div "[DATE] [DATE] - [DATE] [DATE]" at bounding box center [194, 114] width 107 height 20
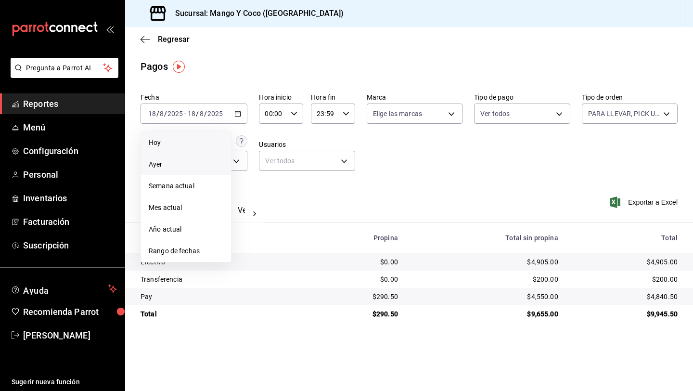
click at [199, 151] on li "Hoy" at bounding box center [186, 143] width 90 height 22
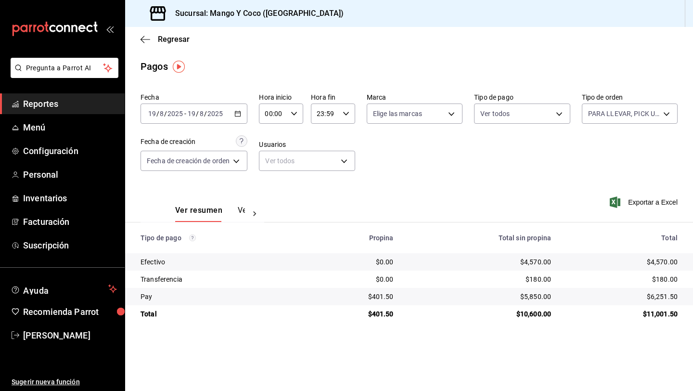
click at [241, 118] on div "[DATE] [DATE] - [DATE] [DATE]" at bounding box center [194, 114] width 107 height 20
click at [185, 113] on span "-" at bounding box center [185, 114] width 2 height 8
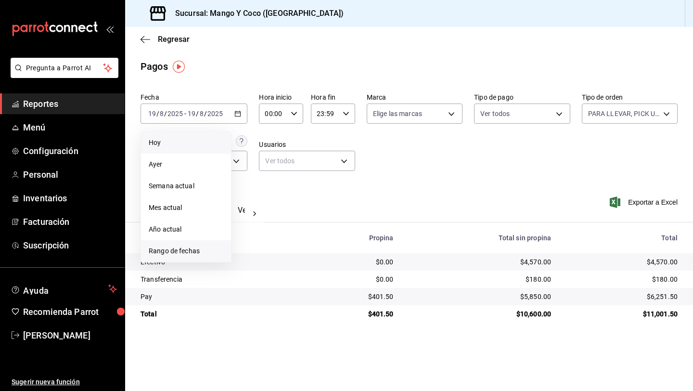
click at [180, 248] on span "Rango de fechas" at bounding box center [186, 251] width 75 height 10
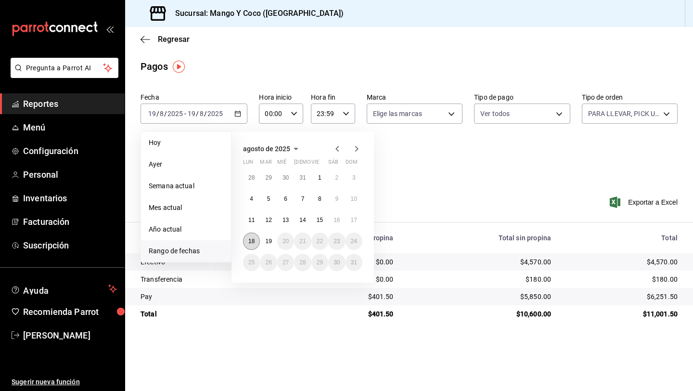
click at [251, 246] on button "18" at bounding box center [251, 241] width 17 height 17
click at [262, 245] on button "19" at bounding box center [268, 241] width 17 height 17
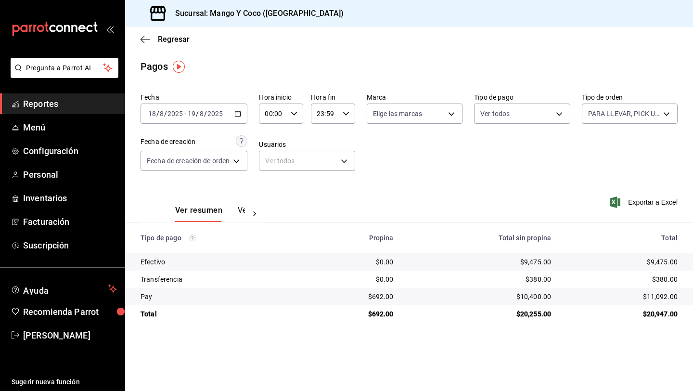
click at [552, 259] on td "$9,475.00" at bounding box center [481, 261] width 158 height 17
